Goal: Task Accomplishment & Management: Manage account settings

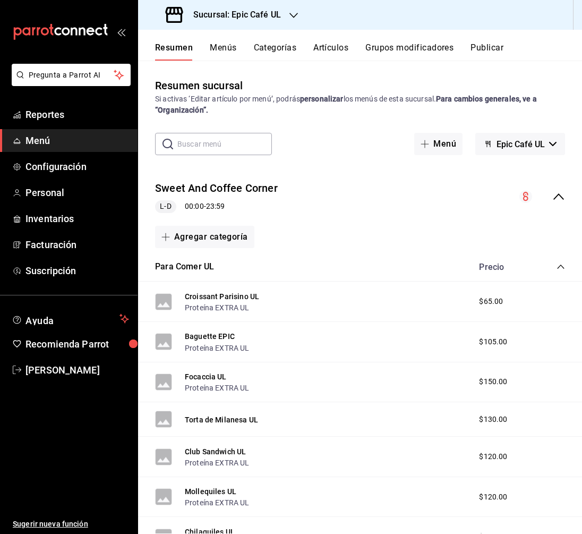
click at [295, 5] on div "Sucursal: Epic Café UL" at bounding box center [225, 15] width 156 height 30
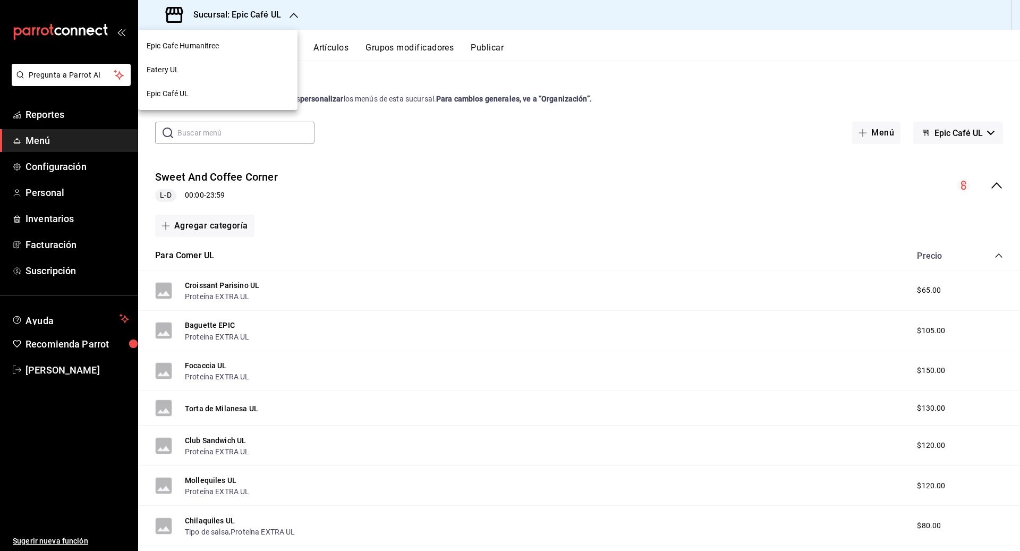
click at [292, 13] on div at bounding box center [510, 275] width 1020 height 551
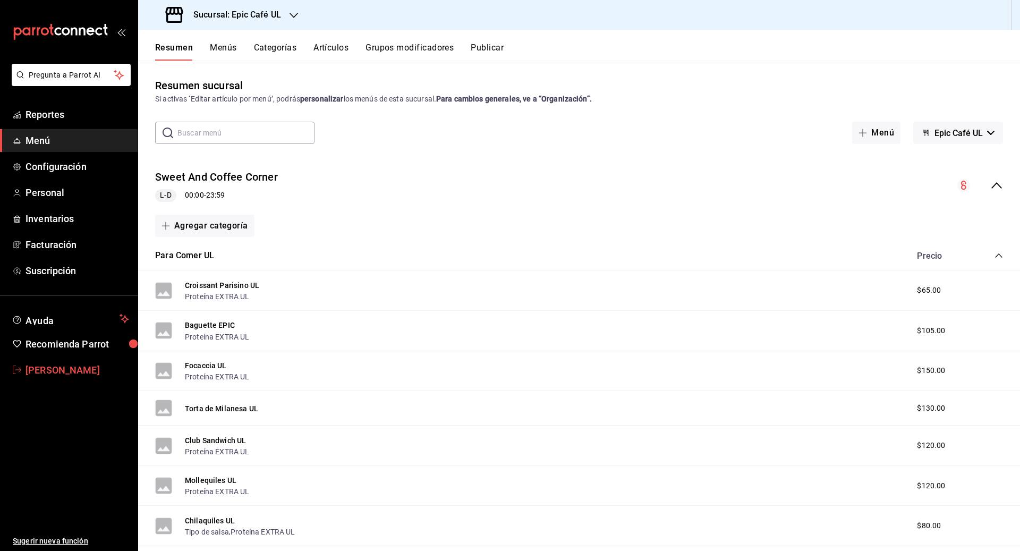
click at [74, 363] on span "[PERSON_NAME]" at bounding box center [77, 370] width 104 height 14
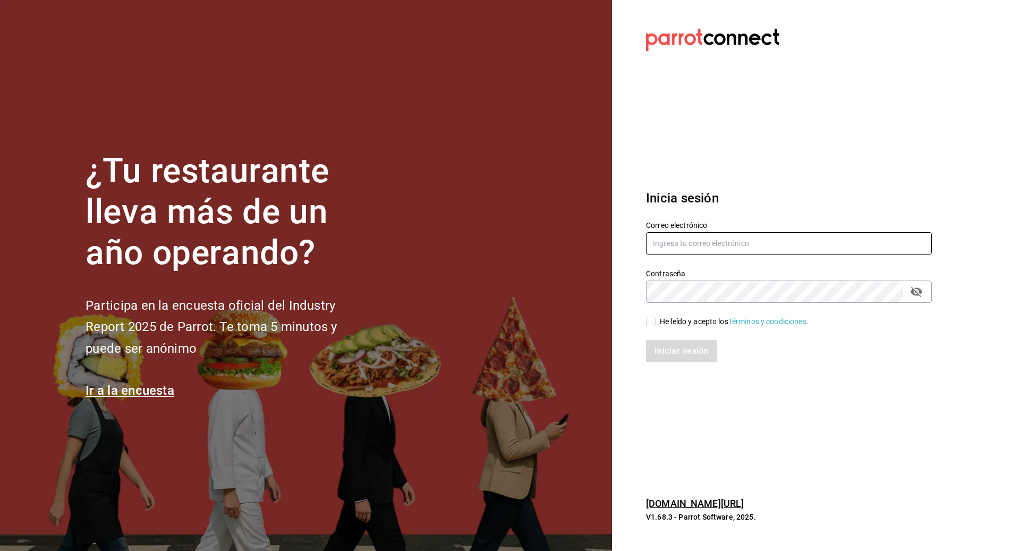
click at [581, 249] on input "text" at bounding box center [789, 243] width 286 height 22
type input "[EMAIL_ADDRESS][DOMAIN_NAME]"
click at [581, 323] on input "He leído y acepto los Términos y condiciones." at bounding box center [651, 321] width 10 height 10
checkbox input "true"
click at [581, 358] on button "Iniciar sesión" at bounding box center [682, 351] width 72 height 22
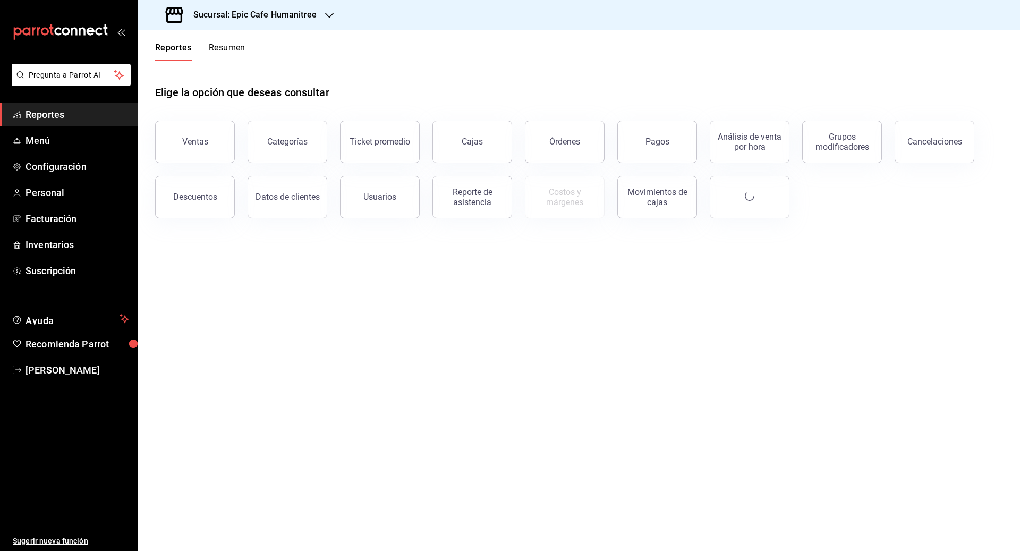
click at [320, 13] on div "Sucursal: Epic Cafe Humanitree" at bounding box center [242, 15] width 191 height 30
click at [238, 77] on div "Sweet & Coffee Corner" at bounding box center [217, 70] width 159 height 24
click at [52, 147] on span "Menú" at bounding box center [77, 140] width 104 height 14
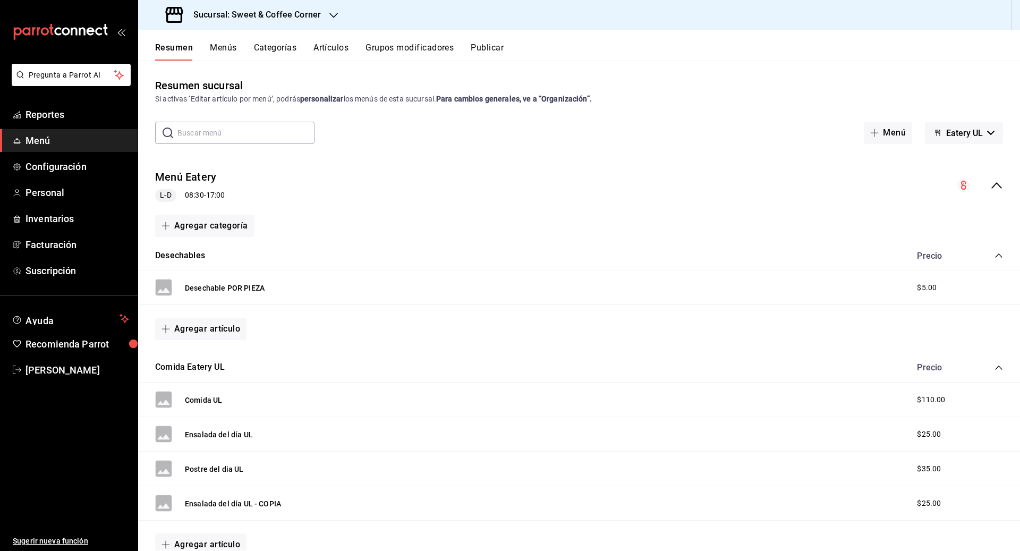
click at [978, 132] on span "Eatery UL" at bounding box center [964, 133] width 37 height 10
click at [966, 187] on li "Epic Café UL" at bounding box center [964, 186] width 66 height 25
